Goal: Transaction & Acquisition: Obtain resource

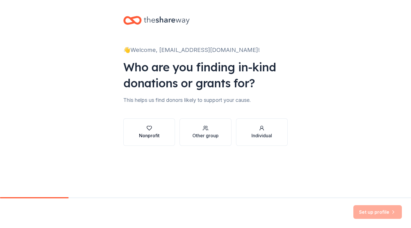
click at [146, 137] on div "Nonprofit" at bounding box center [149, 135] width 21 height 7
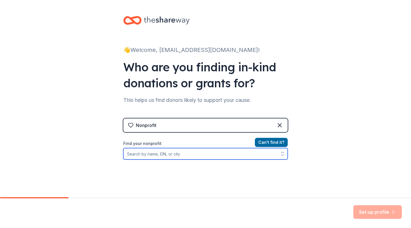
click at [225, 157] on input "Find your nonprofit" at bounding box center [205, 153] width 164 height 11
type input "Naugatuck High"
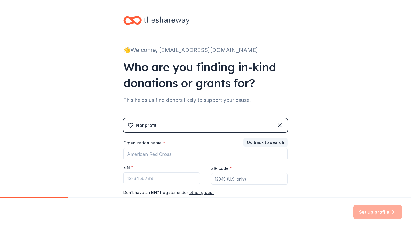
click at [264, 137] on div "Nonprofit Go back to search Organization name * EIN * ZIP code * Don ' t have a…" at bounding box center [205, 162] width 164 height 89
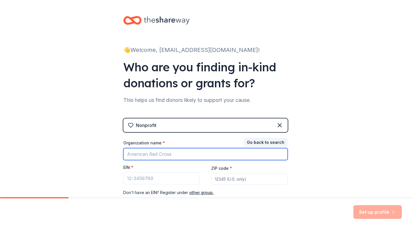
click at [157, 152] on input "Organization name *" at bounding box center [205, 154] width 164 height 12
type input "Nagautuck Greyhounds Football"
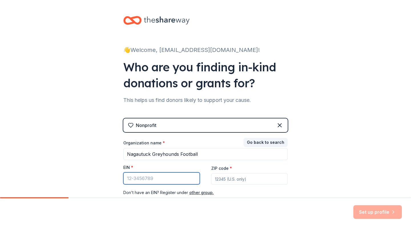
click at [141, 176] on input "EIN *" at bounding box center [161, 178] width 77 height 12
type input "06-6002041"
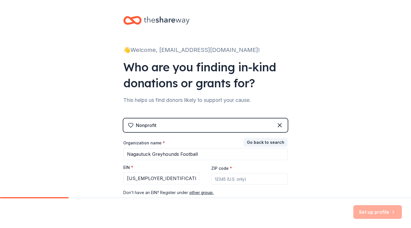
click at [238, 180] on input "ZIP code *" at bounding box center [249, 178] width 77 height 11
type input "06770"
click at [378, 211] on button "Set up profile" at bounding box center [377, 212] width 49 height 14
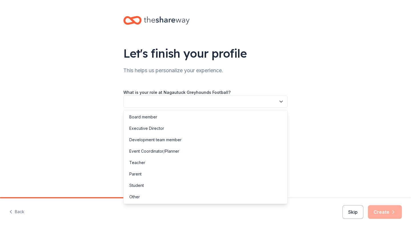
click at [194, 101] on button "button" at bounding box center [205, 102] width 164 height 12
click at [160, 177] on div "Parent" at bounding box center [206, 173] width 162 height 11
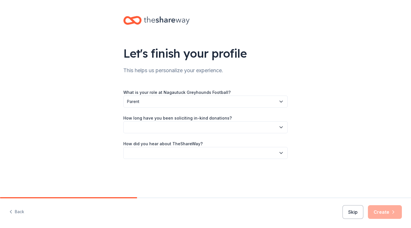
click at [200, 126] on button "button" at bounding box center [205, 127] width 164 height 12
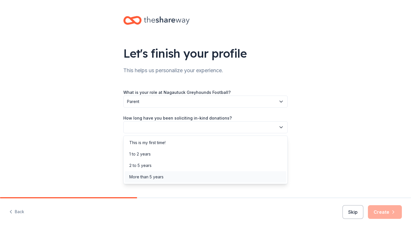
click at [180, 172] on div "More than 5 years" at bounding box center [206, 176] width 162 height 11
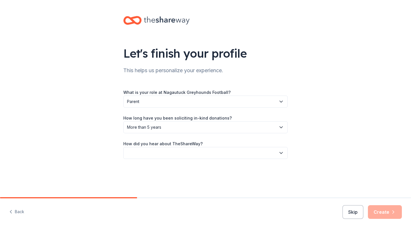
click at [183, 149] on button "button" at bounding box center [205, 153] width 164 height 12
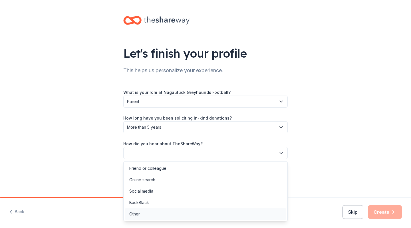
click at [168, 213] on div "Other" at bounding box center [206, 213] width 162 height 11
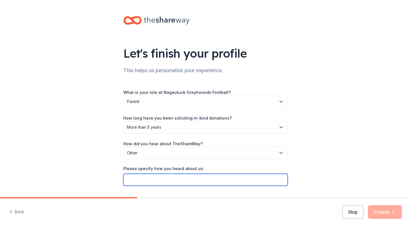
click at [188, 178] on input "Please specify how you heard about us:" at bounding box center [205, 180] width 164 height 12
type input "Outback Steakhouse"
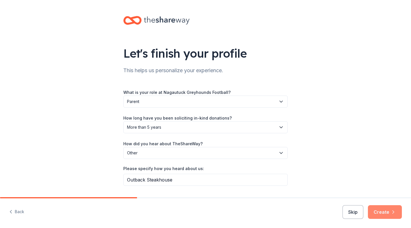
click at [391, 216] on button "Create" at bounding box center [385, 212] width 34 height 14
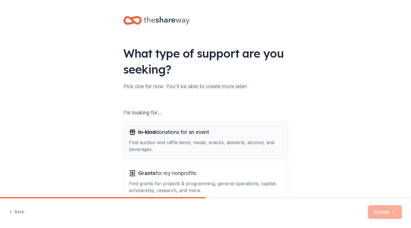
click at [234, 135] on div "In-kind donations for an event" at bounding box center [205, 132] width 153 height 9
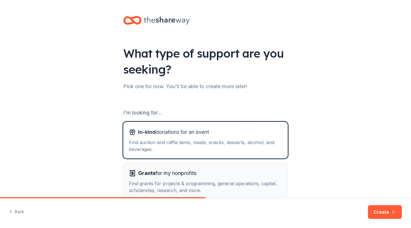
click at [229, 177] on div "Grants for my nonprofits" at bounding box center [205, 173] width 153 height 9
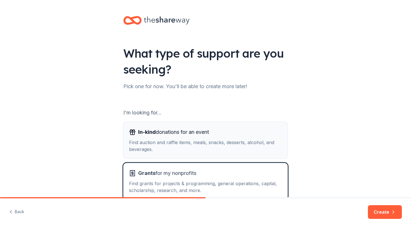
click at [239, 138] on div "In-kind donations for an event Find auction and raffle items, meals, snacks, de…" at bounding box center [205, 140] width 153 height 25
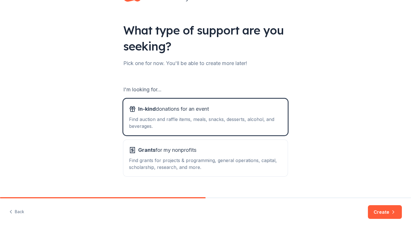
scroll to position [33, 0]
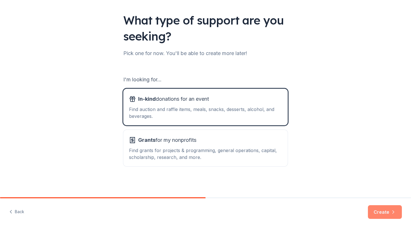
click at [381, 213] on button "Create" at bounding box center [385, 212] width 34 height 14
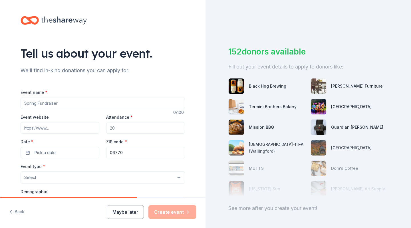
click at [49, 104] on input "Event name *" at bounding box center [103, 103] width 164 height 11
type input "T"
type input "Gatorade and Pedialyte Drive"
click at [122, 128] on input "Attendance *" at bounding box center [145, 127] width 79 height 11
click at [54, 154] on button "Pick a date" at bounding box center [60, 152] width 79 height 11
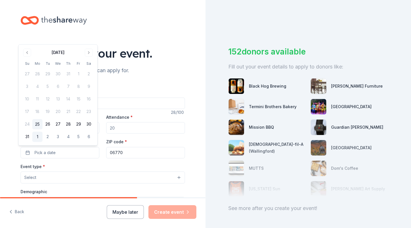
click at [36, 134] on button "1" at bounding box center [37, 137] width 10 height 10
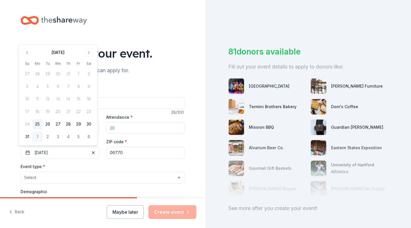
click at [112, 178] on button "Select" at bounding box center [103, 178] width 164 height 12
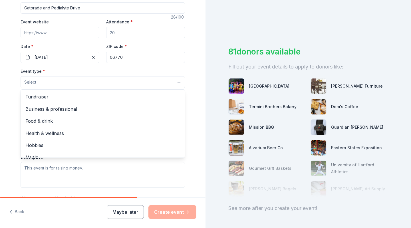
scroll to position [98, 0]
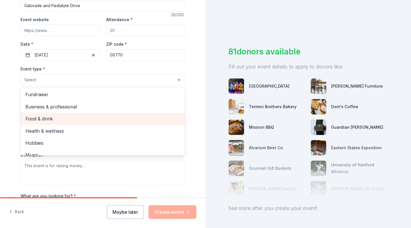
click at [64, 117] on span "Food & drink" at bounding box center [102, 118] width 155 height 7
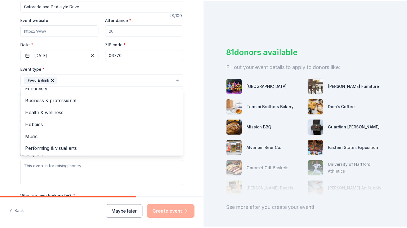
scroll to position [0, 0]
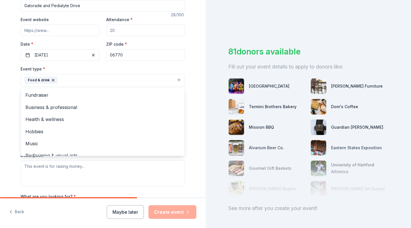
click at [190, 103] on div "Tell us about your event. We'll find in-kind donations you can apply for. Event…" at bounding box center [102, 92] width 183 height 381
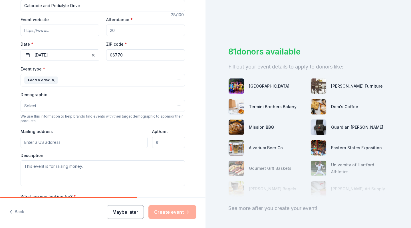
click at [124, 208] on button "Maybe later" at bounding box center [125, 212] width 37 height 14
click at [122, 212] on button "Maybe later" at bounding box center [125, 212] width 37 height 14
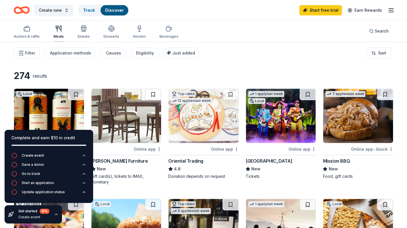
click at [57, 33] on div "Meals" at bounding box center [58, 32] width 10 height 14
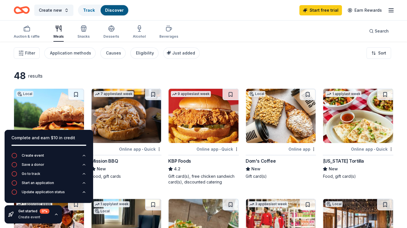
click at [78, 135] on div "Complete and earn $10 in credit" at bounding box center [48, 137] width 75 height 7
drag, startPoint x: 76, startPoint y: 135, endPoint x: 128, endPoint y: 30, distance: 117.1
click at [128, 30] on div "Auction & raffle Meals Snacks Desserts Alcohol Beverages" at bounding box center [96, 32] width 164 height 19
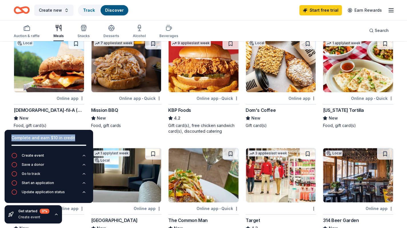
scroll to position [52, 0]
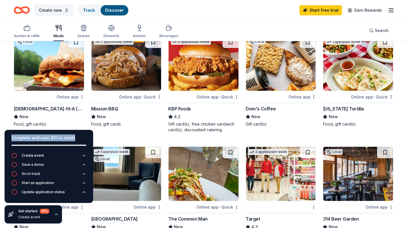
click at [77, 97] on div "Online app" at bounding box center [71, 96] width 28 height 7
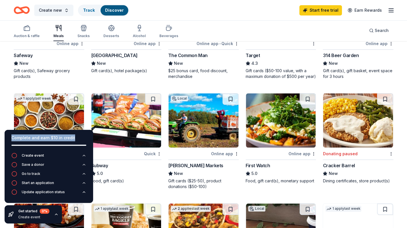
scroll to position [218, 0]
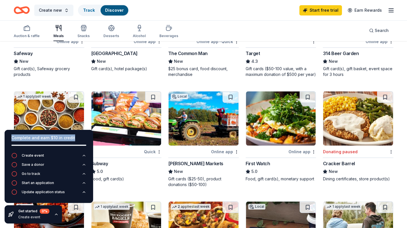
click at [190, 160] on div "LaBonne's Markets" at bounding box center [195, 163] width 55 height 7
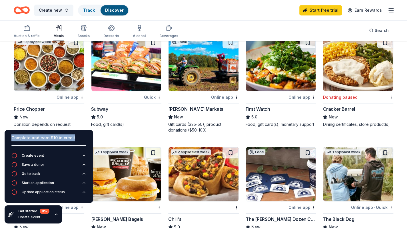
scroll to position [273, 0]
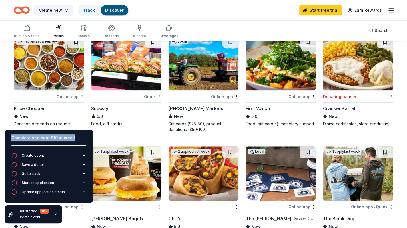
click at [41, 106] on div "Price Chopper" at bounding box center [29, 108] width 31 height 7
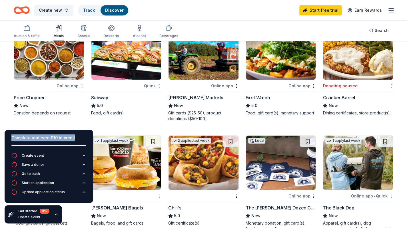
scroll to position [285, 0]
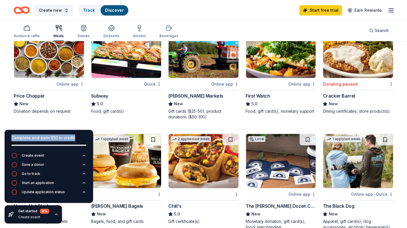
click at [100, 95] on div "Subway" at bounding box center [99, 95] width 17 height 7
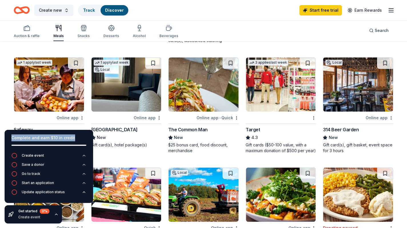
scroll to position [141, 0]
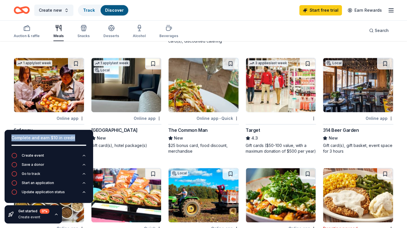
click at [256, 128] on div "Target" at bounding box center [253, 130] width 15 height 7
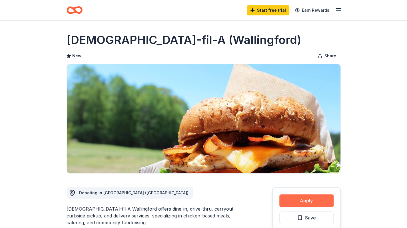
click at [296, 199] on button "Apply" at bounding box center [306, 200] width 54 height 13
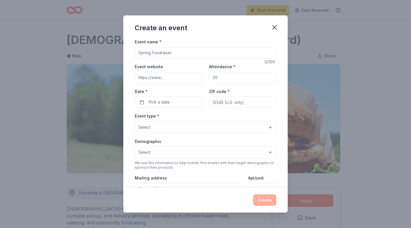
click at [159, 52] on input "Event name *" at bounding box center [206, 52] width 142 height 11
type input "Pre-Game Team Meal"
drag, startPoint x: 222, startPoint y: 81, endPoint x: 176, endPoint y: 70, distance: 46.6
click at [183, 79] on div "Event website Attendance * Date * Pick a date ZIP code *" at bounding box center [206, 85] width 142 height 45
type input "100"
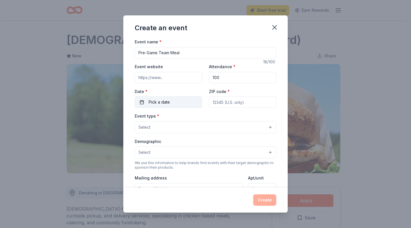
click at [184, 100] on button "Pick a date" at bounding box center [168, 101] width 67 height 11
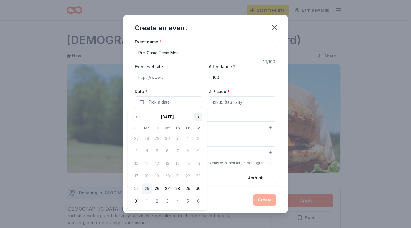
click at [199, 116] on button "Go to next month" at bounding box center [198, 117] width 8 height 8
click at [176, 177] on button "25" at bounding box center [177, 176] width 10 height 10
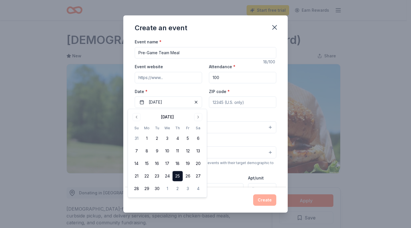
click at [224, 134] on div "Event type * Select Demographic Select We use this information to help brands f…" at bounding box center [206, 172] width 142 height 120
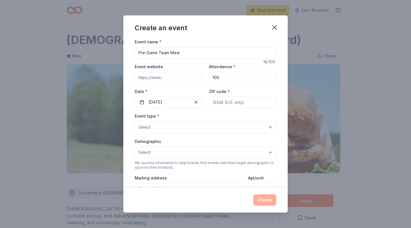
click at [226, 102] on input "ZIP code *" at bounding box center [242, 101] width 67 height 11
type input "06770"
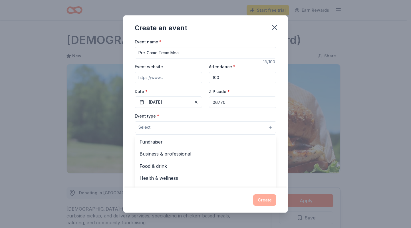
click at [163, 128] on button "Select" at bounding box center [206, 127] width 142 height 12
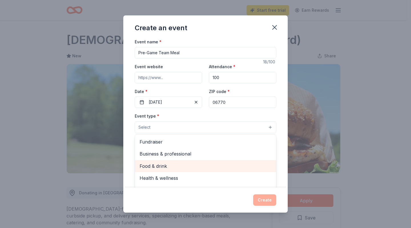
click at [238, 171] on div "Food & drink" at bounding box center [205, 166] width 141 height 12
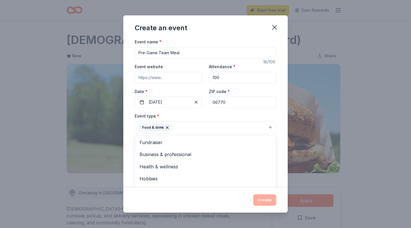
click at [276, 134] on div "Event name * Pre-Game Team Meal 18 /100 Event website Attendance * 100 Date * 0…" at bounding box center [205, 112] width 164 height 149
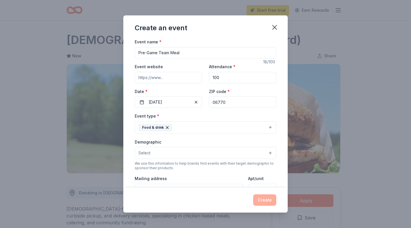
click at [248, 153] on button "Select" at bounding box center [206, 153] width 142 height 12
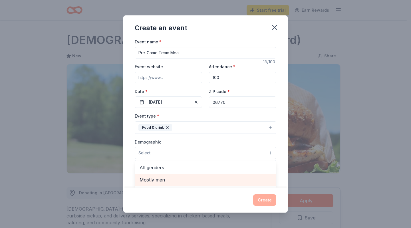
click at [197, 183] on div "Mostly men" at bounding box center [205, 180] width 141 height 12
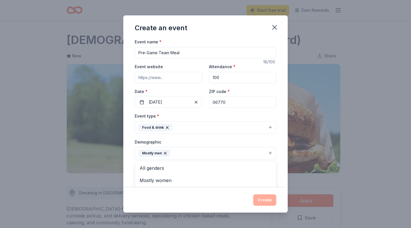
click at [265, 116] on div "Event type * Food & drink Demographic Mostly men All genders Mostly women All a…" at bounding box center [206, 172] width 142 height 121
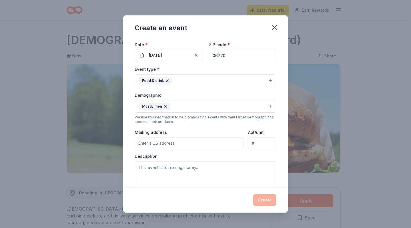
scroll to position [49, 0]
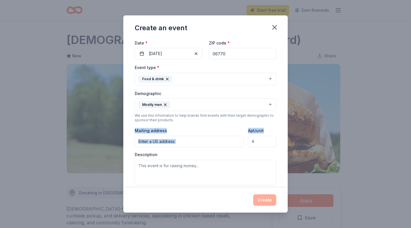
drag, startPoint x: 282, startPoint y: 119, endPoint x: 284, endPoint y: 143, distance: 24.0
click at [284, 143] on div "Event name * Pre-Game Team Meal 18 /100 Event website Attendance * 100 Date * 0…" at bounding box center [205, 112] width 164 height 149
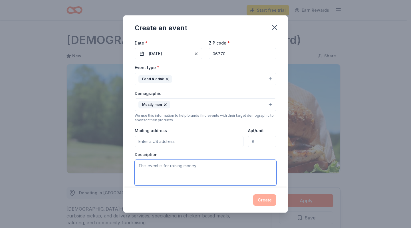
click at [172, 168] on textarea at bounding box center [206, 173] width 142 height 26
click at [156, 138] on input "Mailing address" at bounding box center [189, 141] width 109 height 11
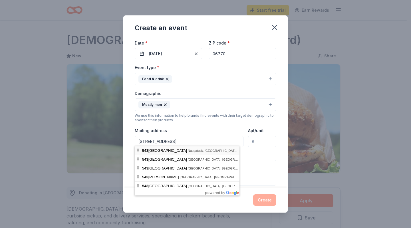
type input "543 Rubber Avenue, Naugatuck, CT, 06770"
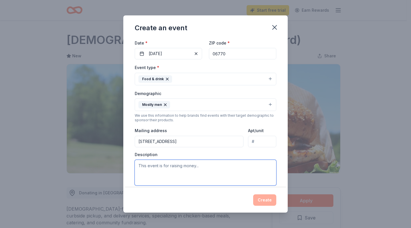
click at [158, 172] on textarea at bounding box center [206, 173] width 142 height 26
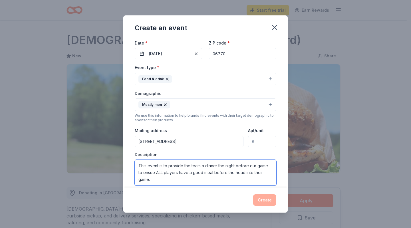
type textarea "This event is to provide the team a dinner the night before our game to ensue A…"
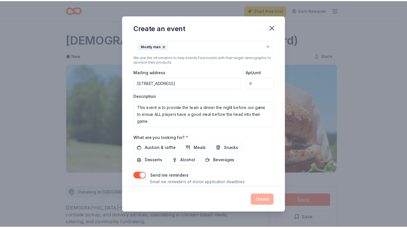
scroll to position [119, 0]
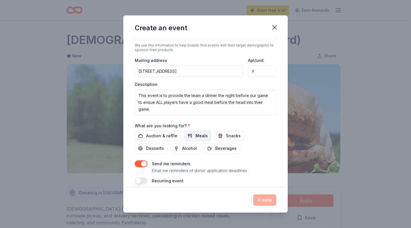
click at [188, 131] on button "Meals" at bounding box center [197, 136] width 27 height 10
drag, startPoint x: 283, startPoint y: 135, endPoint x: 285, endPoint y: 150, distance: 15.9
click at [285, 150] on div "Event name * Pre-Game Team Meal 18 /100 Event website Attendance * 100 Date * 0…" at bounding box center [205, 112] width 164 height 149
click at [136, 165] on div "Send me reminders Email me reminders of donor application deadlines" at bounding box center [206, 167] width 142 height 14
click at [139, 160] on button "button" at bounding box center [141, 163] width 13 height 7
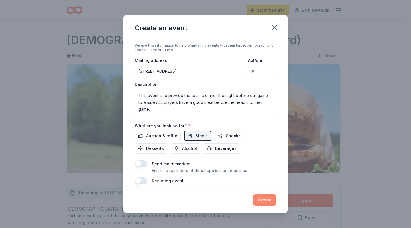
click at [258, 202] on button "Create" at bounding box center [264, 199] width 23 height 11
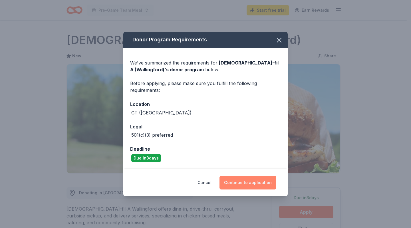
click at [244, 184] on button "Continue to application" at bounding box center [248, 183] width 57 height 14
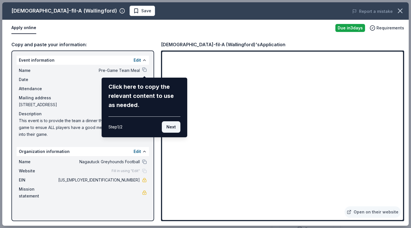
click at [168, 129] on button "Next" at bounding box center [171, 126] width 19 height 11
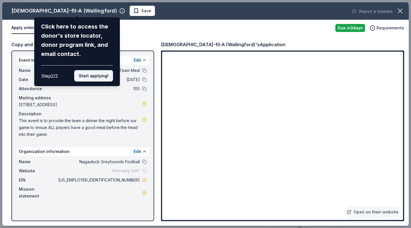
click at [91, 73] on button "Start applying!" at bounding box center [93, 75] width 39 height 11
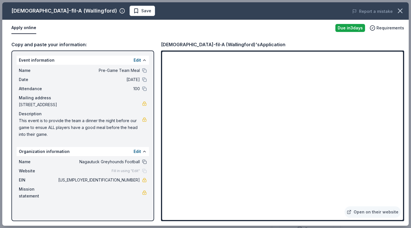
click at [145, 161] on button at bounding box center [144, 162] width 5 height 5
drag, startPoint x: 101, startPoint y: 101, endPoint x: 55, endPoint y: 106, distance: 46.5
click at [55, 106] on span "543 Rubber Avenue, Naugatuck, CT 06770" at bounding box center [80, 104] width 123 height 7
drag, startPoint x: 48, startPoint y: 139, endPoint x: 28, endPoint y: 122, distance: 26.2
click at [28, 122] on div "Name Pre-Game Team Meal Date 09/25/25 Attendance 100 Mailing address 543 Rubber…" at bounding box center [83, 102] width 132 height 75
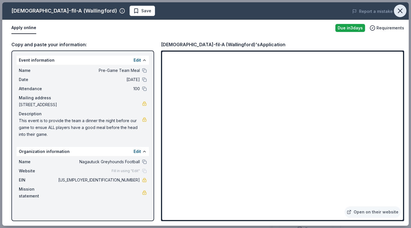
click at [398, 9] on icon "button" at bounding box center [400, 11] width 8 height 8
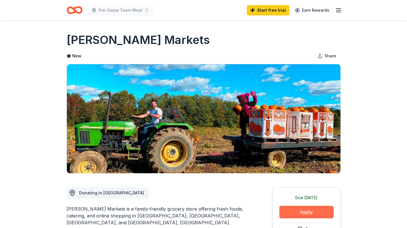
click at [302, 210] on button "Apply" at bounding box center [306, 212] width 54 height 13
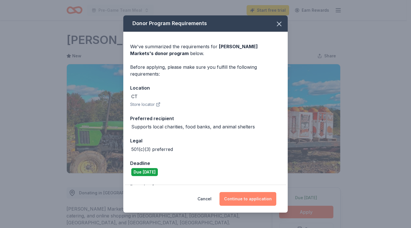
click at [240, 200] on button "Continue to application" at bounding box center [248, 199] width 57 height 14
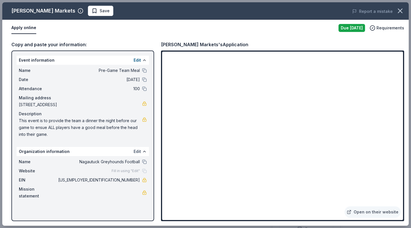
click at [138, 150] on button "Edit" at bounding box center [137, 151] width 7 height 7
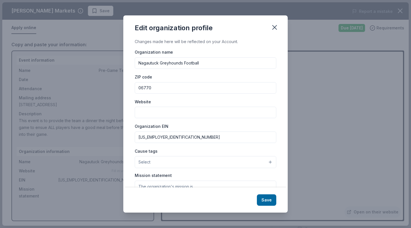
click at [150, 64] on input "Nagautuck Greyhounds Football" at bounding box center [206, 62] width 142 height 11
type input "Naugatuck Greyhounds Football"
click at [266, 200] on button "Save" at bounding box center [266, 199] width 19 height 11
click at [266, 200] on div "Save" at bounding box center [205, 200] width 164 height 25
click at [275, 29] on icon "button" at bounding box center [275, 27] width 8 height 8
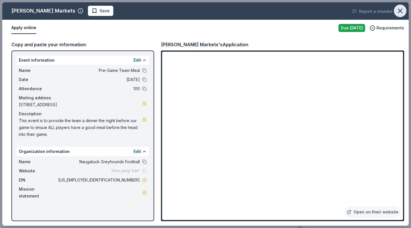
click at [400, 12] on icon "button" at bounding box center [400, 11] width 8 height 8
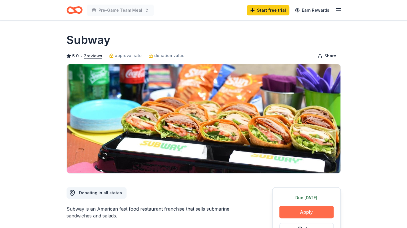
click at [303, 211] on button "Apply" at bounding box center [306, 212] width 54 height 13
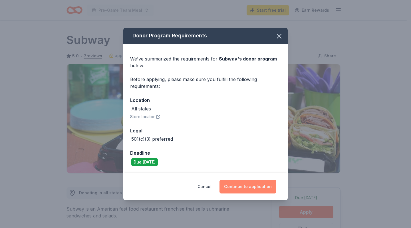
click at [241, 184] on button "Continue to application" at bounding box center [248, 187] width 57 height 14
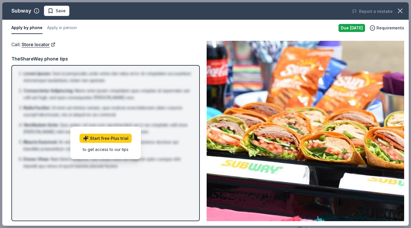
click at [107, 148] on div "to get access to our tips" at bounding box center [106, 149] width 52 height 6
click at [34, 45] on link "Store locator" at bounding box center [39, 44] width 34 height 7
click at [110, 54] on div "Call : Store locator TheShareWay phone tips Lorem Ipsum : Sed ut perspiciatis u…" at bounding box center [105, 131] width 188 height 180
click at [347, 27] on div "Due [DATE]" at bounding box center [352, 28] width 27 height 8
click at [375, 27] on icon "button" at bounding box center [373, 28] width 6 height 6
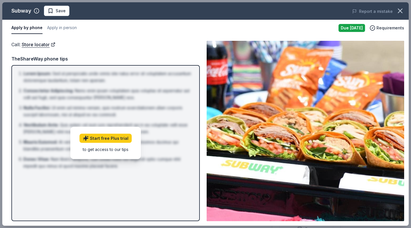
click at [351, 92] on img at bounding box center [306, 131] width 198 height 180
click at [96, 143] on link "Start free Plus trial" at bounding box center [106, 138] width 52 height 9
click at [279, 74] on img at bounding box center [306, 131] width 198 height 180
click at [59, 30] on button "Apply in person" at bounding box center [62, 28] width 30 height 12
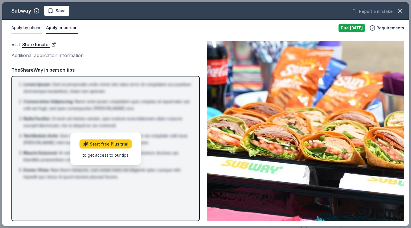
click at [23, 28] on button "Apply by phone" at bounding box center [26, 28] width 30 height 12
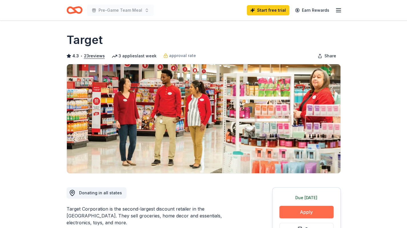
click at [300, 209] on button "Apply" at bounding box center [306, 212] width 54 height 13
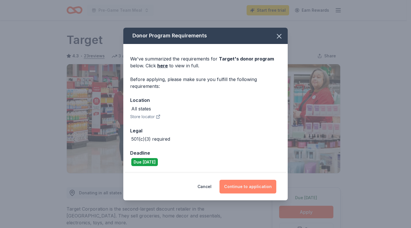
click at [241, 188] on button "Continue to application" at bounding box center [248, 187] width 57 height 14
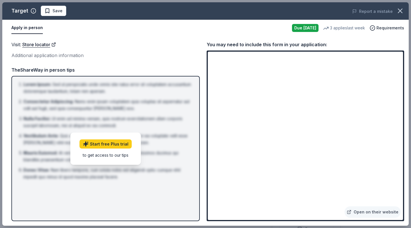
drag, startPoint x: 328, startPoint y: 221, endPoint x: 384, endPoint y: 222, distance: 55.4
click at [384, 222] on div "Visit : Store locator Additional application information Visit : Store locator …" at bounding box center [205, 131] width 407 height 190
